Goal: Information Seeking & Learning: Learn about a topic

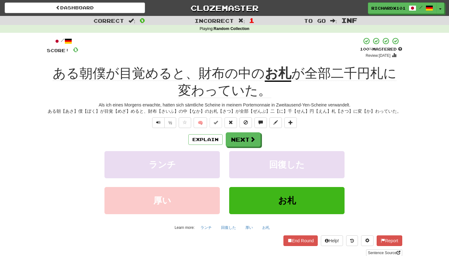
click at [279, 78] on u "お札" at bounding box center [278, 74] width 27 height 16
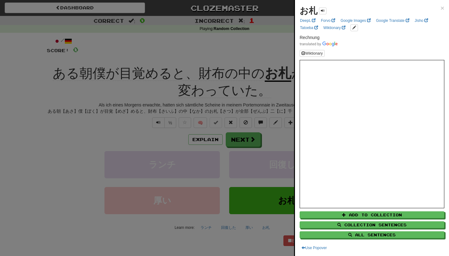
click at [261, 103] on div at bounding box center [224, 128] width 449 height 256
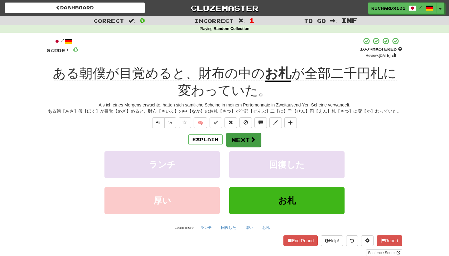
click at [238, 141] on button "Next" at bounding box center [243, 140] width 35 height 14
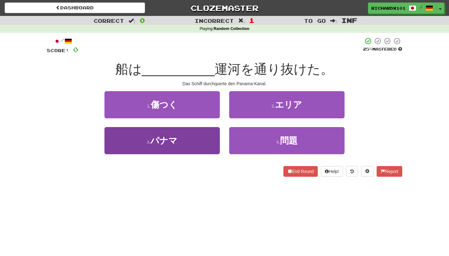
click at [206, 136] on button "3 . パナマ" at bounding box center [161, 140] width 115 height 27
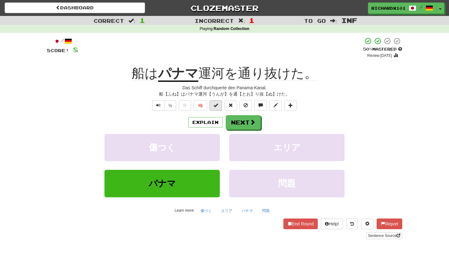
click at [217, 107] on button at bounding box center [216, 105] width 12 height 11
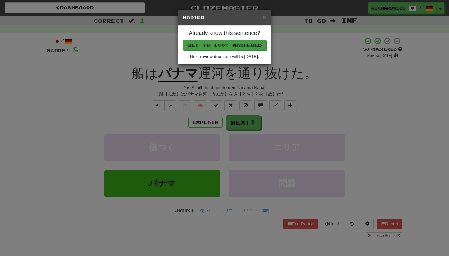
click at [238, 44] on button "Set to 100% Mastered" at bounding box center [225, 45] width 84 height 11
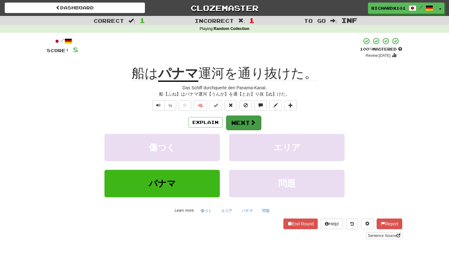
click at [245, 119] on button "Next" at bounding box center [243, 122] width 35 height 14
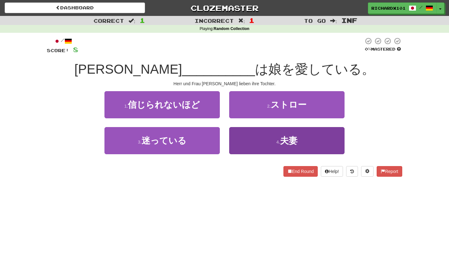
click at [252, 144] on button "4 . 夫妻" at bounding box center [286, 140] width 115 height 27
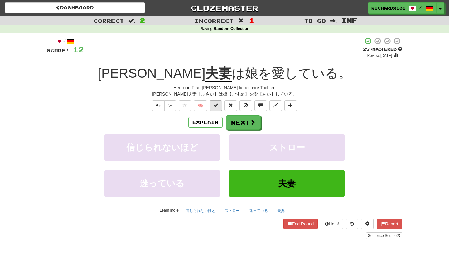
click at [220, 105] on button at bounding box center [216, 105] width 12 height 11
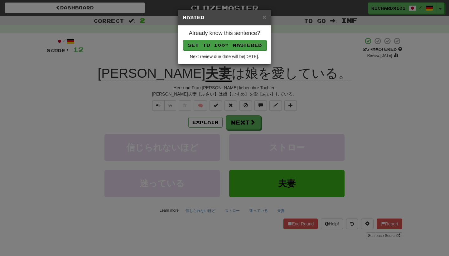
click at [238, 44] on button "Set to 100% Mastered" at bounding box center [225, 45] width 84 height 11
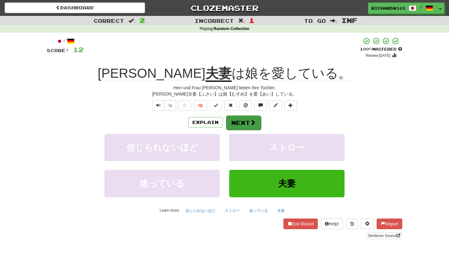
click at [257, 125] on button "Next" at bounding box center [243, 122] width 35 height 14
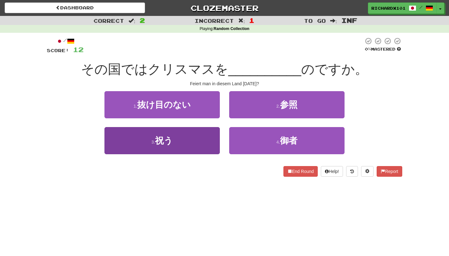
click at [193, 136] on button "3 . 祝う" at bounding box center [161, 140] width 115 height 27
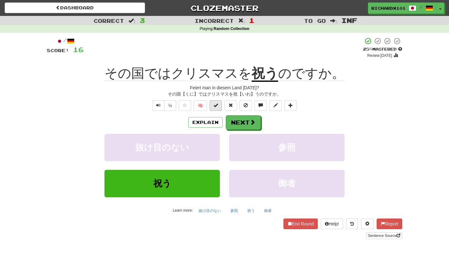
click at [219, 104] on button at bounding box center [216, 105] width 12 height 11
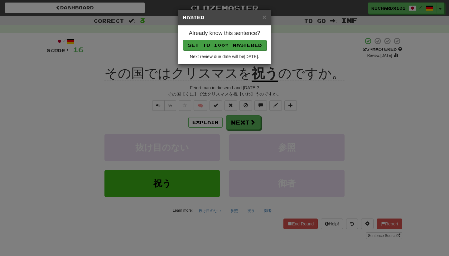
click at [238, 41] on button "Set to 100% Mastered" at bounding box center [225, 45] width 84 height 11
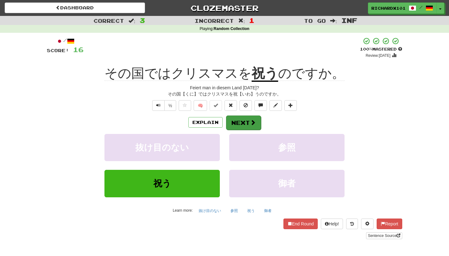
click at [246, 120] on button "Next" at bounding box center [243, 122] width 35 height 14
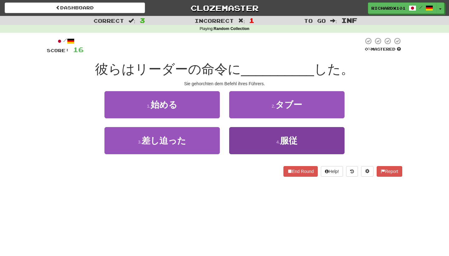
click at [250, 150] on button "4 . 服従" at bounding box center [286, 140] width 115 height 27
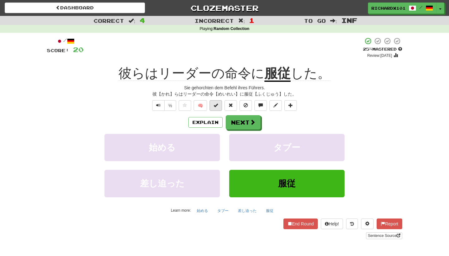
click at [219, 102] on button at bounding box center [216, 105] width 12 height 11
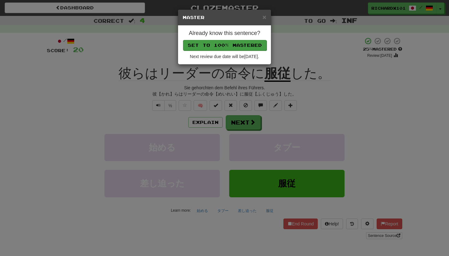
click at [246, 45] on button "Set to 100% Mastered" at bounding box center [225, 45] width 84 height 11
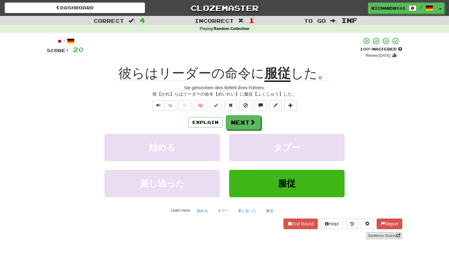
click at [380, 236] on link "Sentence Source" at bounding box center [384, 235] width 36 height 7
click at [250, 121] on span at bounding box center [253, 122] width 6 height 6
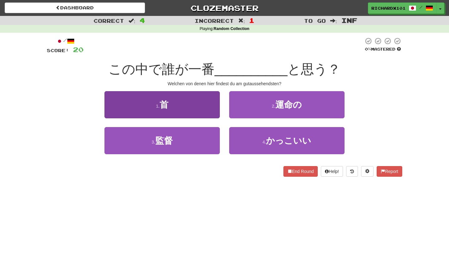
click at [205, 101] on button "1 . 首" at bounding box center [161, 104] width 115 height 27
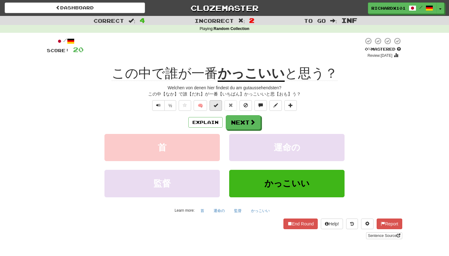
click at [216, 105] on span at bounding box center [216, 105] width 4 height 4
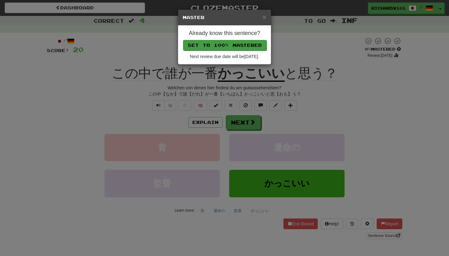
click at [229, 42] on button "Set to 100% Mastered" at bounding box center [225, 45] width 84 height 11
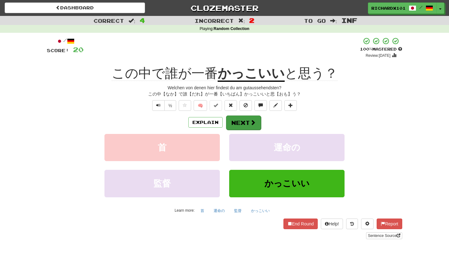
click at [243, 121] on button "Next" at bounding box center [243, 122] width 35 height 14
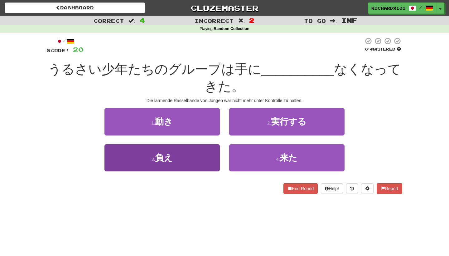
click at [191, 150] on button "3 . 負え" at bounding box center [161, 157] width 115 height 27
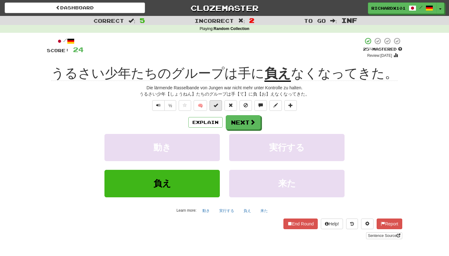
click at [218, 106] on span at bounding box center [216, 105] width 4 height 4
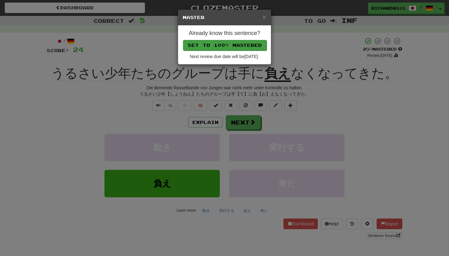
click at [237, 43] on button "Set to 100% Mastered" at bounding box center [225, 45] width 84 height 11
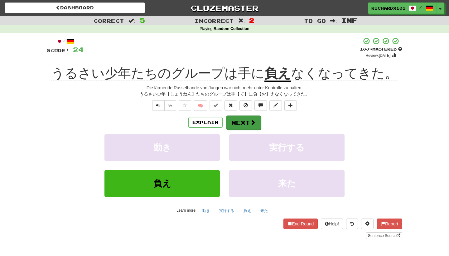
click at [250, 123] on span at bounding box center [253, 122] width 6 height 6
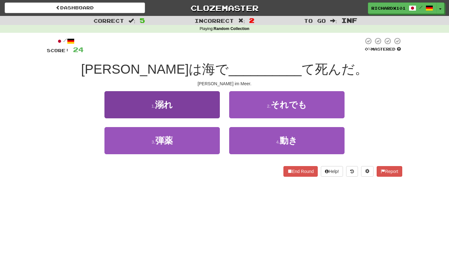
click at [214, 110] on button "1 . 溺れ" at bounding box center [161, 104] width 115 height 27
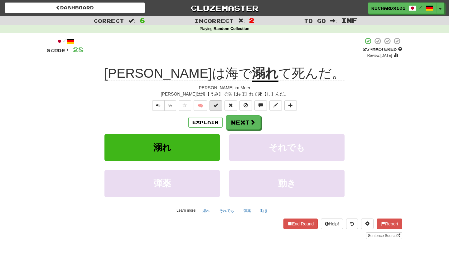
click at [220, 105] on button at bounding box center [216, 105] width 12 height 11
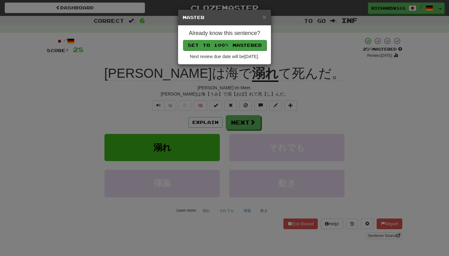
click at [247, 43] on button "Set to 100% Mastered" at bounding box center [225, 45] width 84 height 11
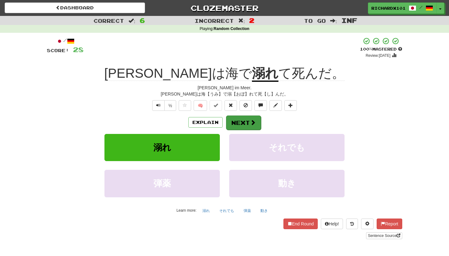
click at [240, 120] on button "Next" at bounding box center [243, 122] width 35 height 14
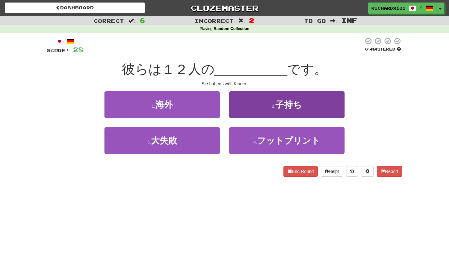
click at [253, 105] on button "2 . 子持ち" at bounding box center [286, 104] width 115 height 27
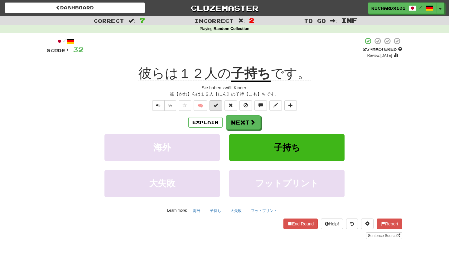
click at [214, 105] on span at bounding box center [216, 105] width 4 height 4
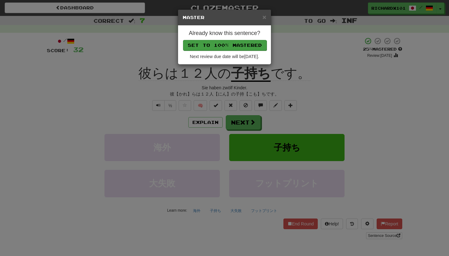
click at [248, 45] on button "Set to 100% Mastered" at bounding box center [225, 45] width 84 height 11
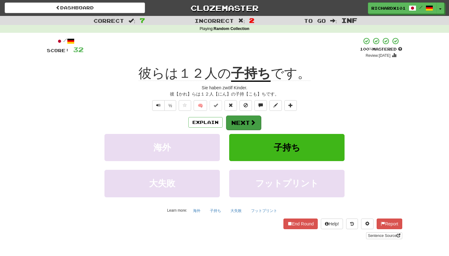
click at [239, 123] on button "Next" at bounding box center [243, 122] width 35 height 14
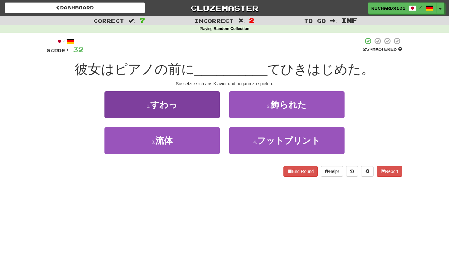
click at [200, 99] on button "1 . すわっ" at bounding box center [161, 104] width 115 height 27
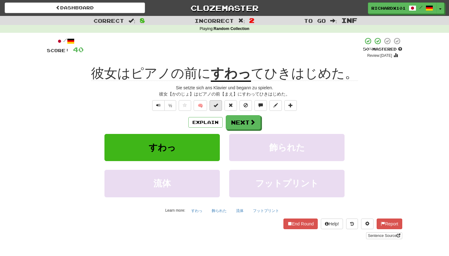
click at [218, 104] on button at bounding box center [216, 105] width 12 height 11
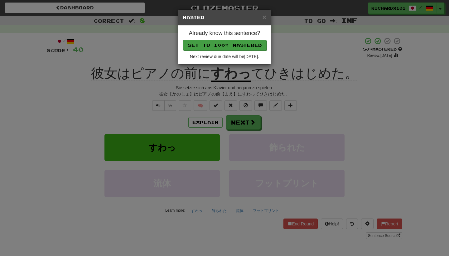
click at [251, 45] on button "Set to 100% Mastered" at bounding box center [225, 45] width 84 height 11
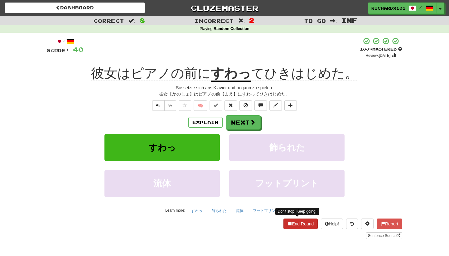
click at [290, 224] on button "End Round" at bounding box center [301, 223] width 34 height 11
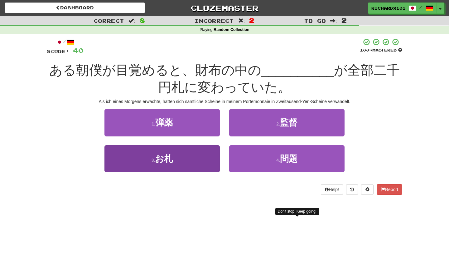
click at [212, 162] on button "3 . お札" at bounding box center [161, 158] width 115 height 27
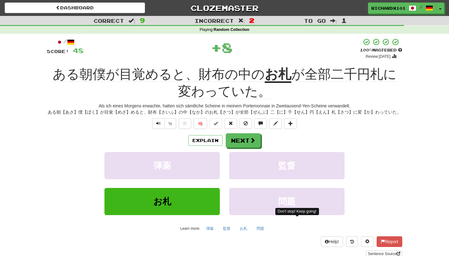
click at [275, 72] on u "お札" at bounding box center [278, 75] width 27 height 16
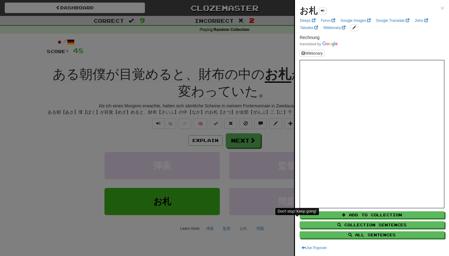
click at [271, 129] on div at bounding box center [224, 128] width 449 height 256
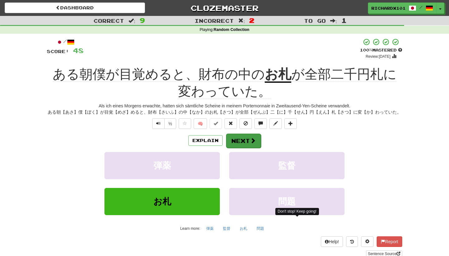
click at [245, 137] on button "Next" at bounding box center [243, 140] width 35 height 14
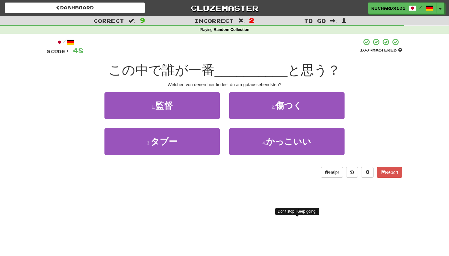
click at [245, 137] on button "4 . かっこいい" at bounding box center [286, 141] width 115 height 27
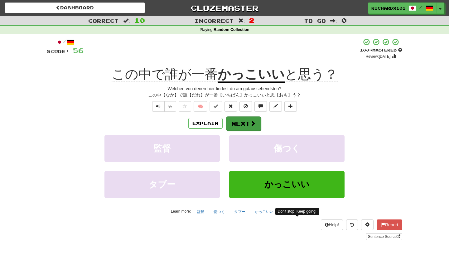
click at [249, 120] on button "Next" at bounding box center [243, 123] width 35 height 14
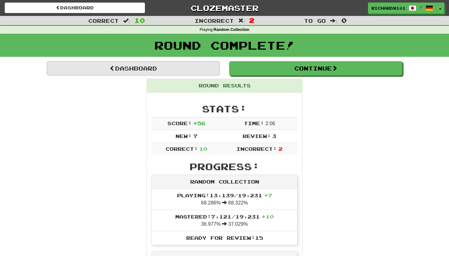
click at [196, 70] on link "Dashboard" at bounding box center [133, 68] width 173 height 14
